Goal: Register for event/course

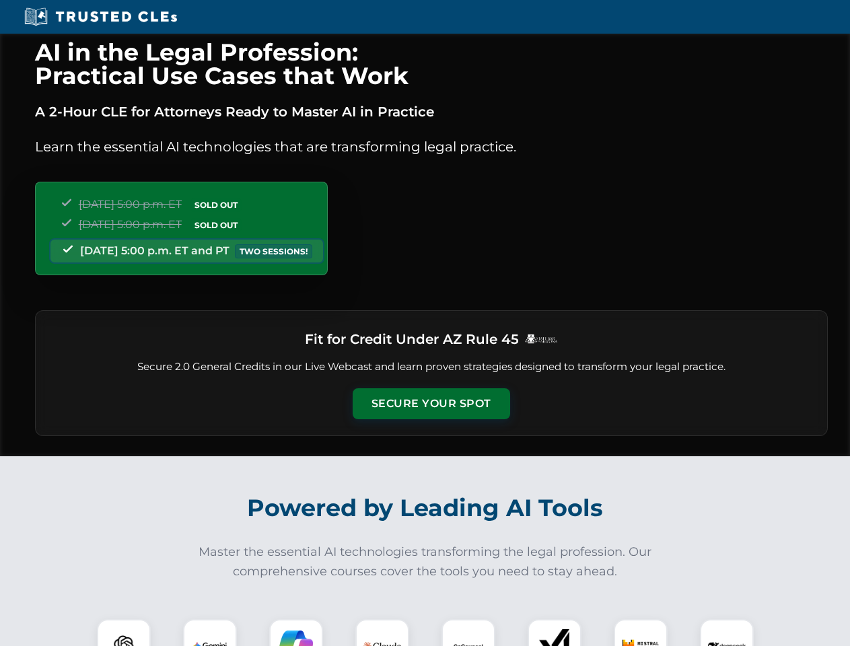
click at [431, 404] on button "Secure Your Spot" at bounding box center [430, 403] width 157 height 31
click at [124, 632] on img at bounding box center [123, 645] width 39 height 39
click at [210, 632] on img at bounding box center [210, 646] width 34 height 34
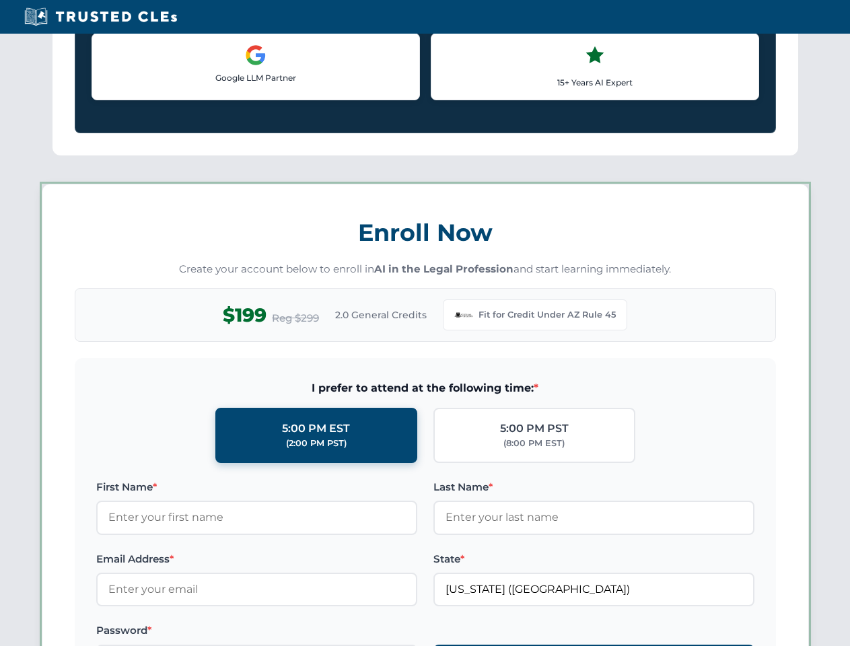
click at [382, 632] on label "Password *" at bounding box center [256, 630] width 321 height 16
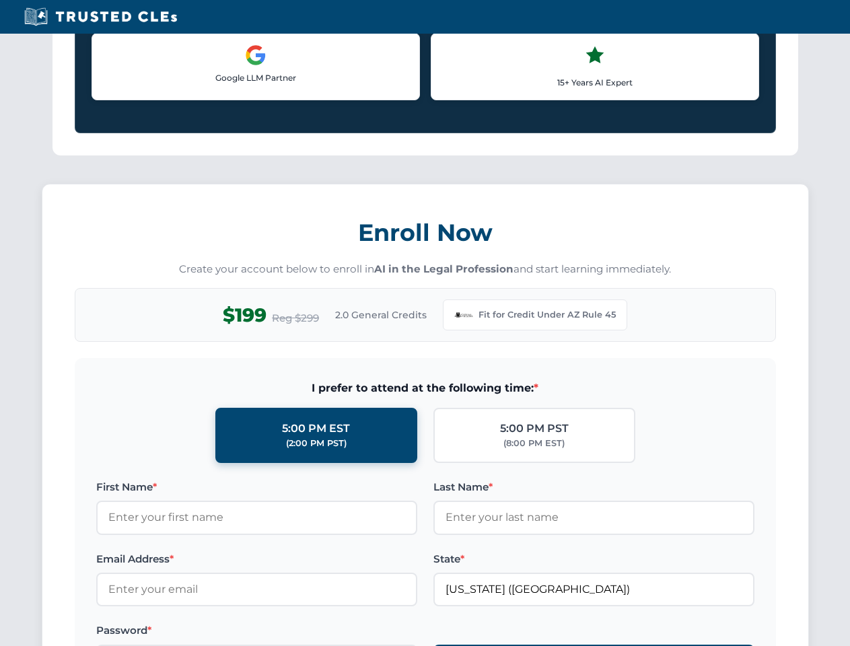
scroll to position [1311, 0]
